Goal: Task Accomplishment & Management: Use online tool/utility

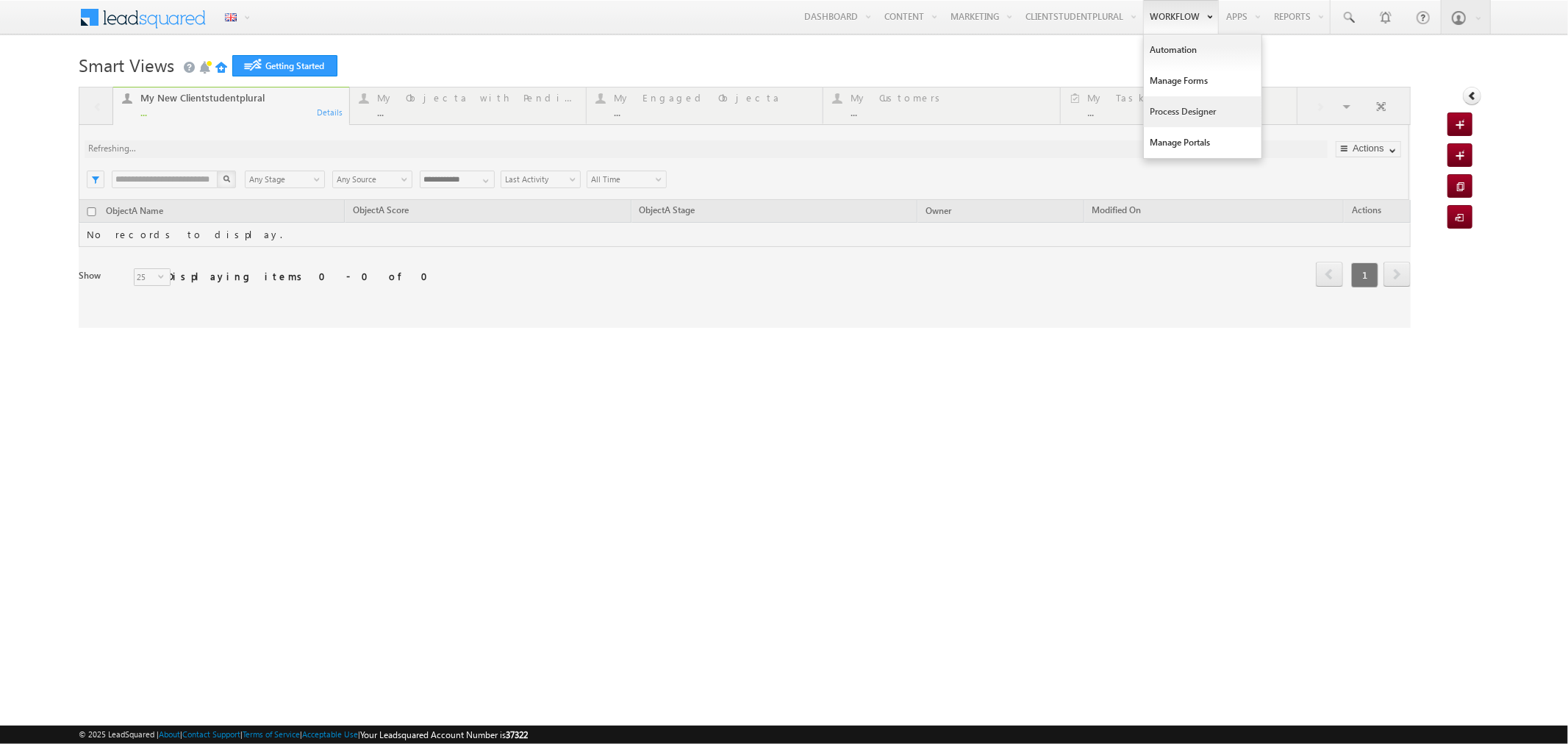
click at [1168, 104] on link "Process Designer" at bounding box center [1202, 112] width 117 height 31
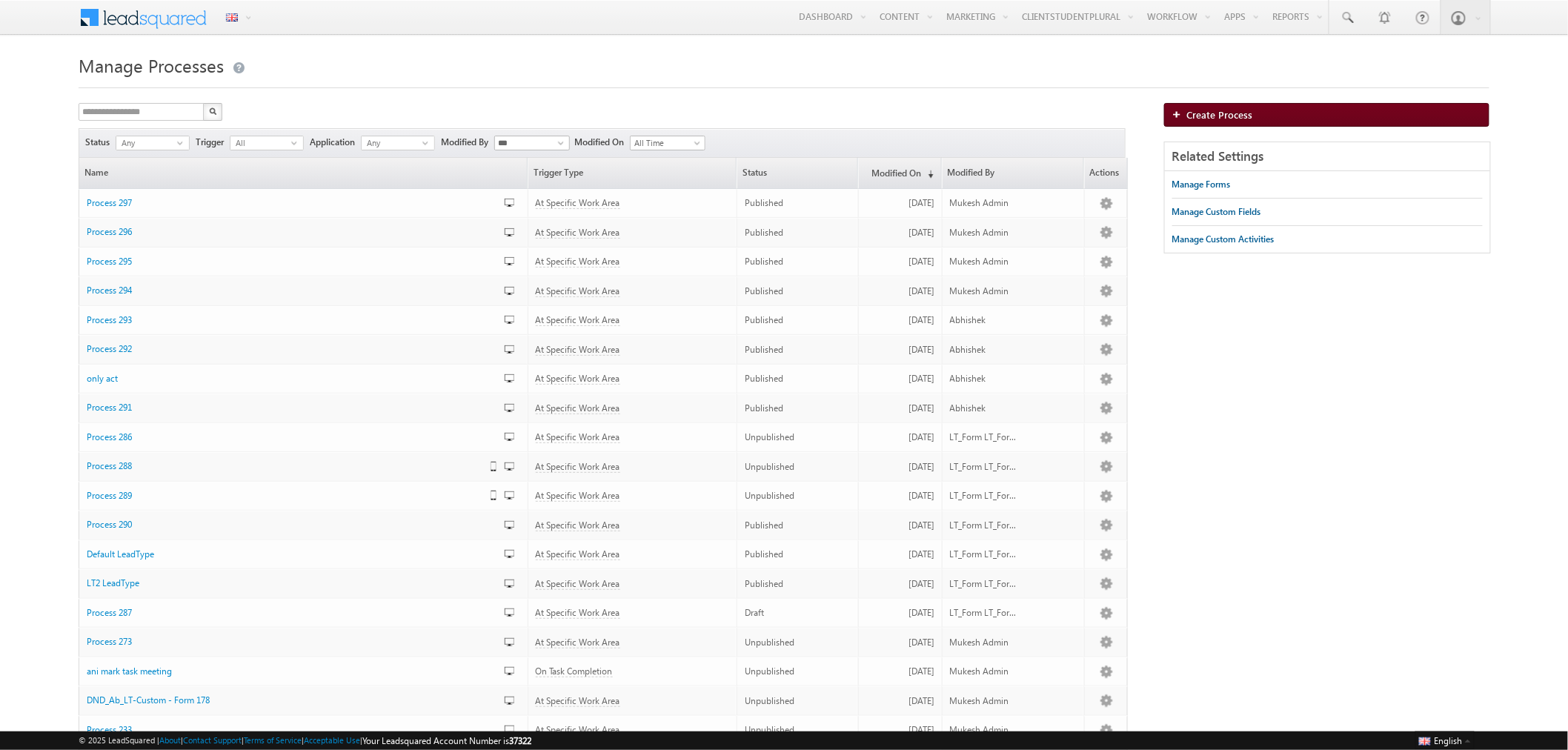
click at [1267, 103] on link "Create Process" at bounding box center [1326, 114] width 325 height 23
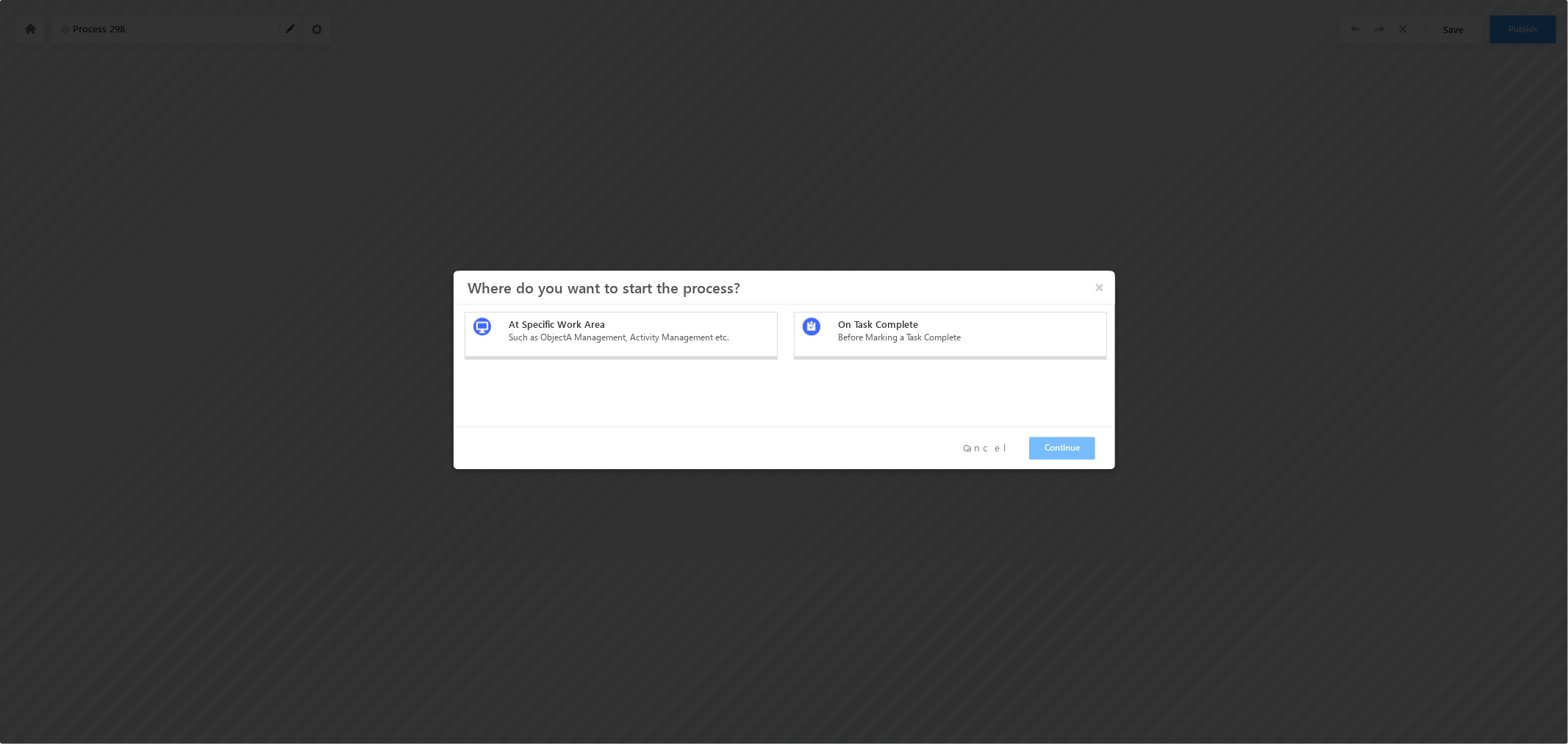
click at [699, 326] on div "At Specific Work Area" at bounding box center [639, 323] width 260 height 13
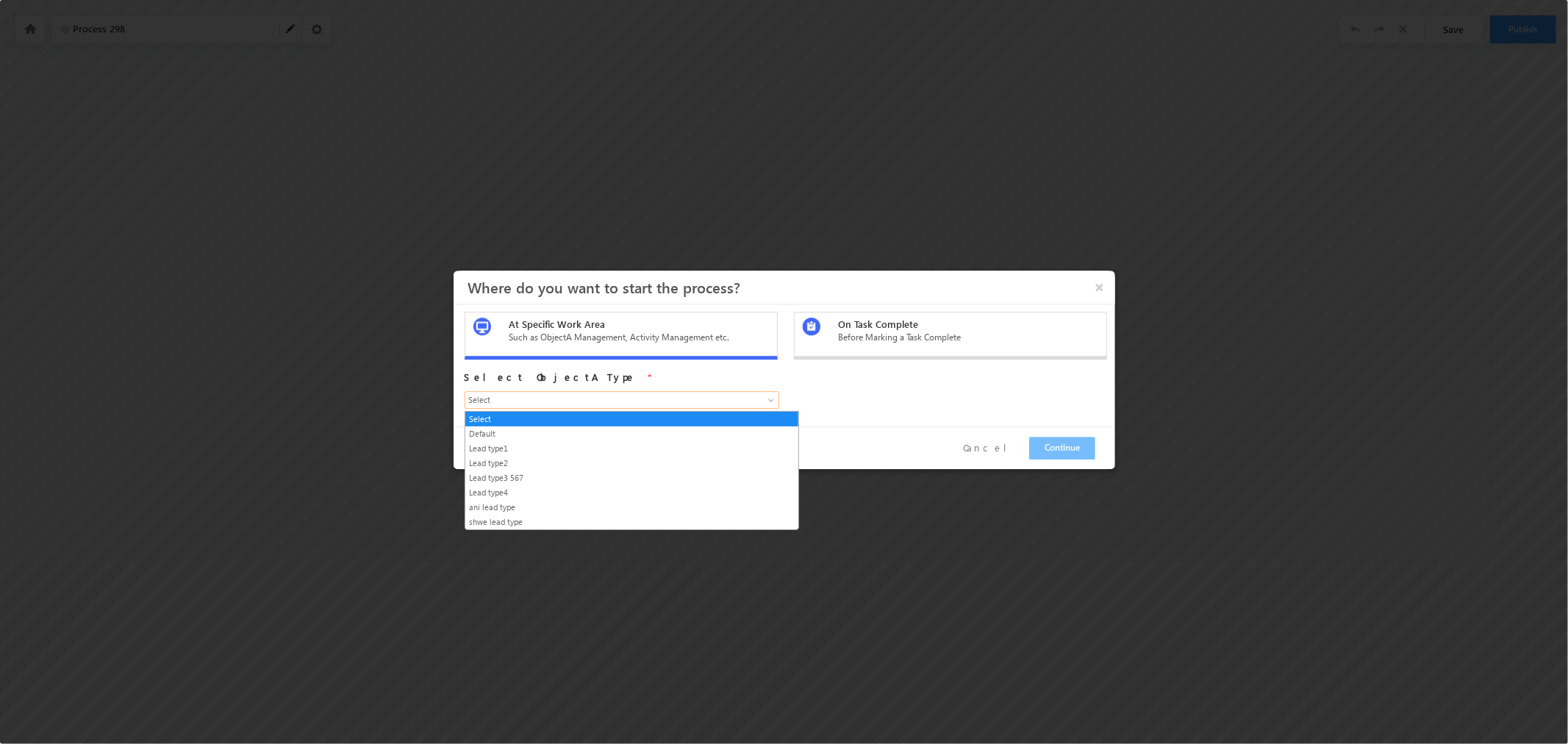
drag, startPoint x: 591, startPoint y: 398, endPoint x: 584, endPoint y: 408, distance: 12.2
click at [590, 399] on span "Select" at bounding box center [602, 399] width 273 height 13
click at [538, 470] on link "Lead type2" at bounding box center [632, 462] width 334 height 13
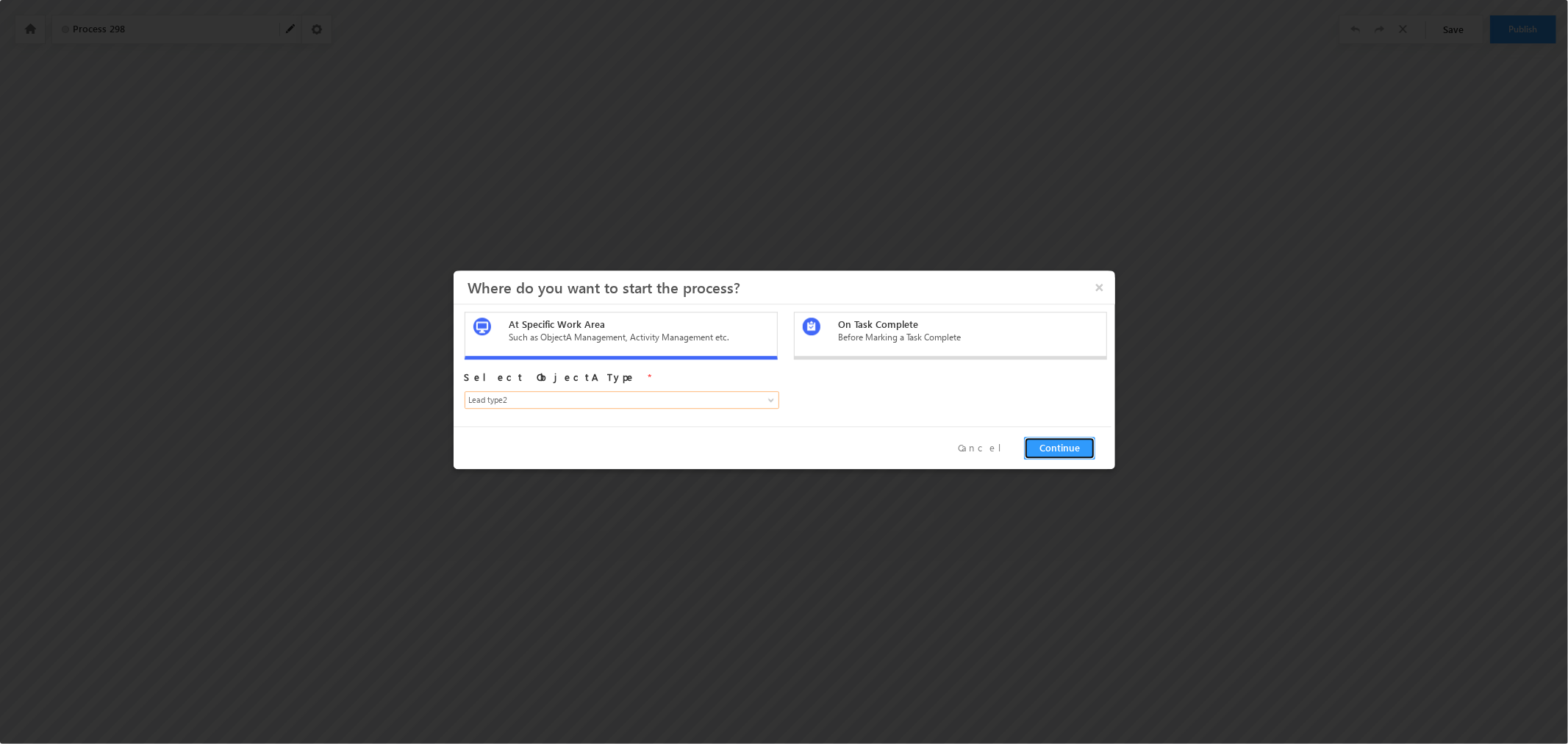
click at [1053, 445] on button "Continue" at bounding box center [1059, 447] width 72 height 22
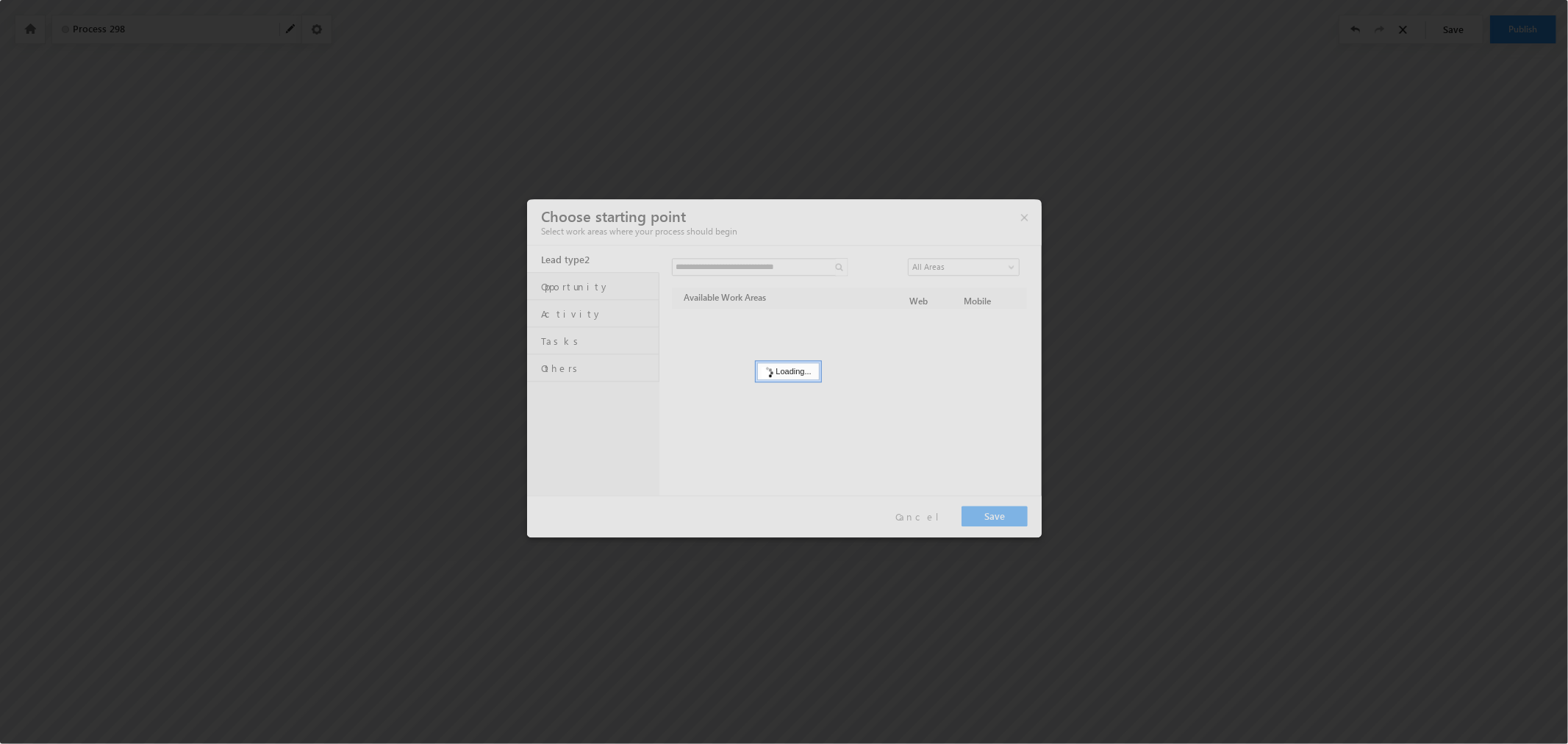
click at [1053, 445] on div at bounding box center [784, 372] width 1568 height 744
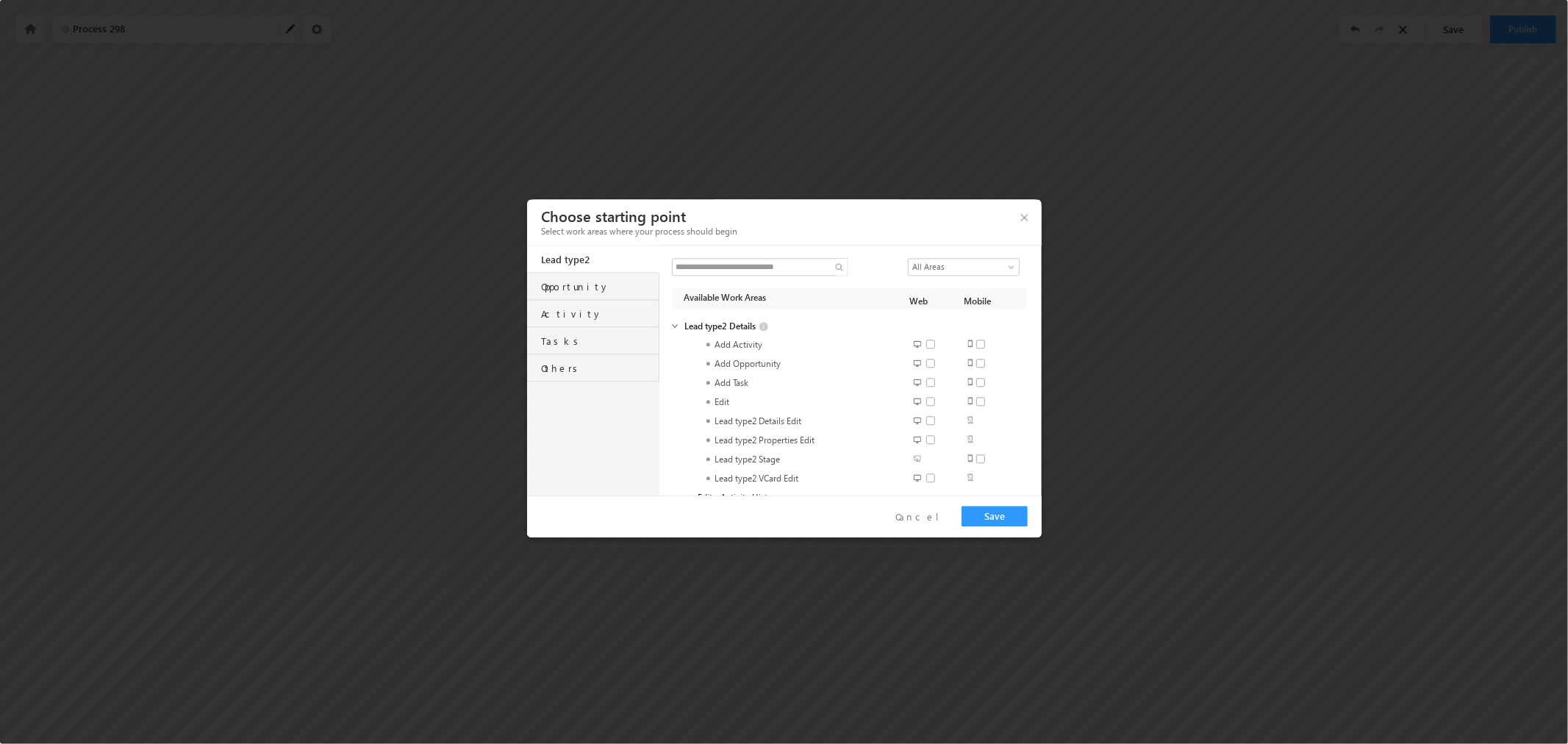
click at [572, 293] on div "Opportunity" at bounding box center [600, 283] width 117 height 21
click at [720, 471] on span "Opportunity" at bounding box center [721, 466] width 47 height 13
click at [926, 341] on span at bounding box center [935, 341] width 18 height 11
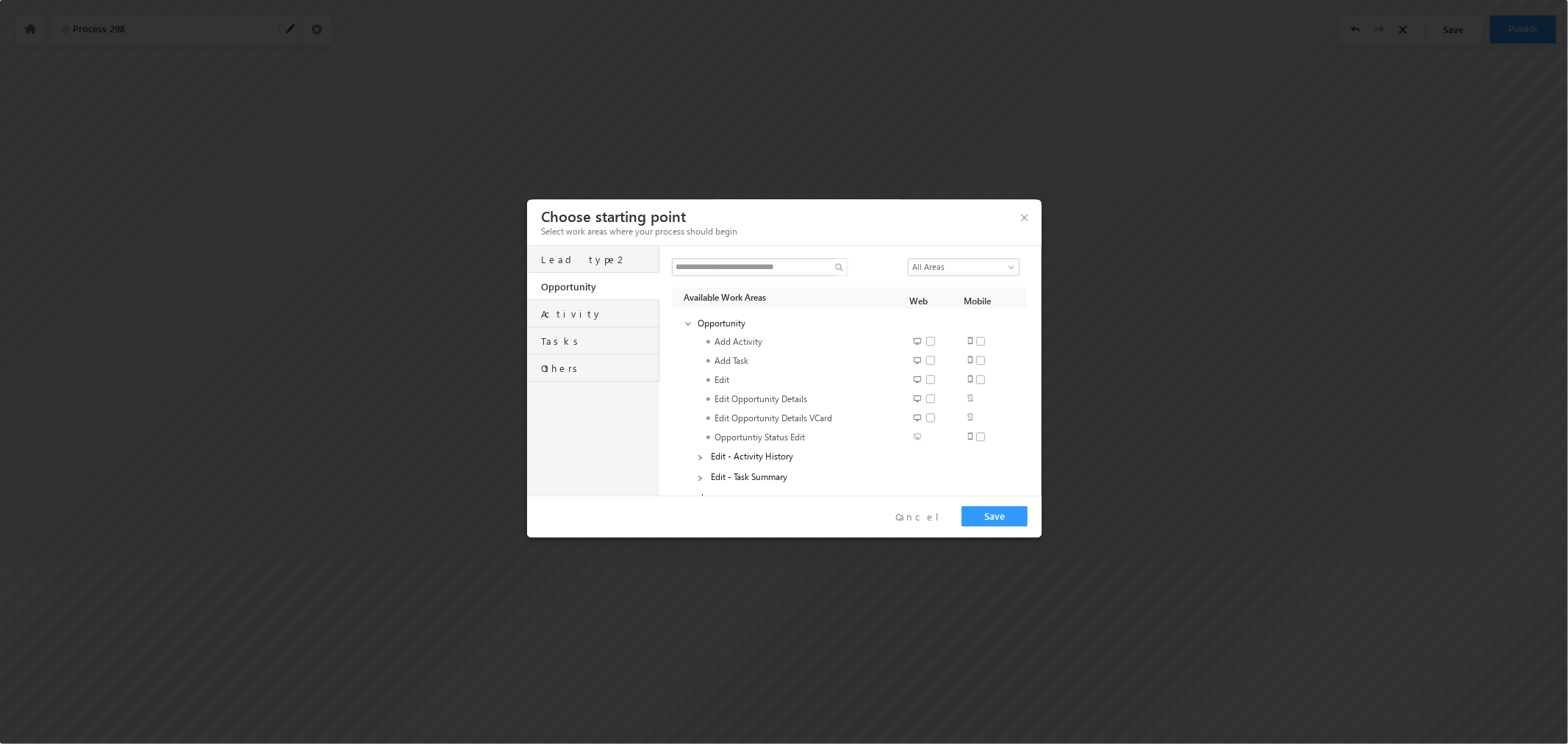
click at [985, 341] on span at bounding box center [985, 341] width 18 height 11
click at [768, 520] on div "Disable Bulk Update Cancel Save" at bounding box center [785, 516] width 517 height 42
